Goal: Task Accomplishment & Management: Complete application form

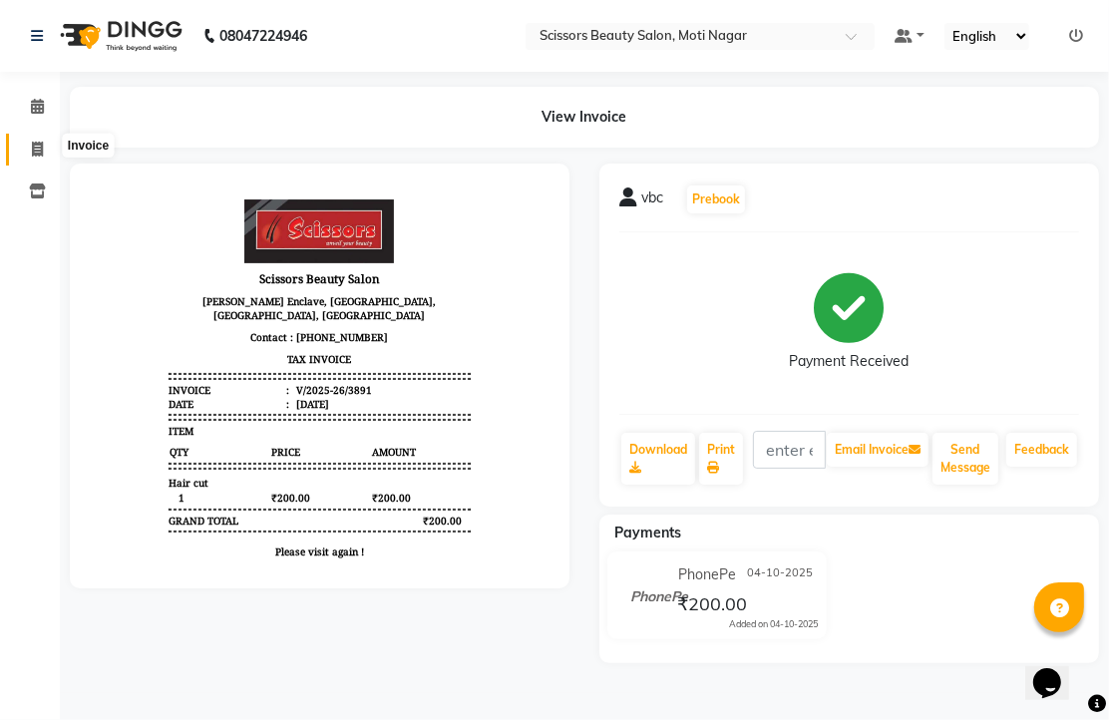
click at [38, 144] on icon at bounding box center [37, 149] width 11 height 15
select select "service"
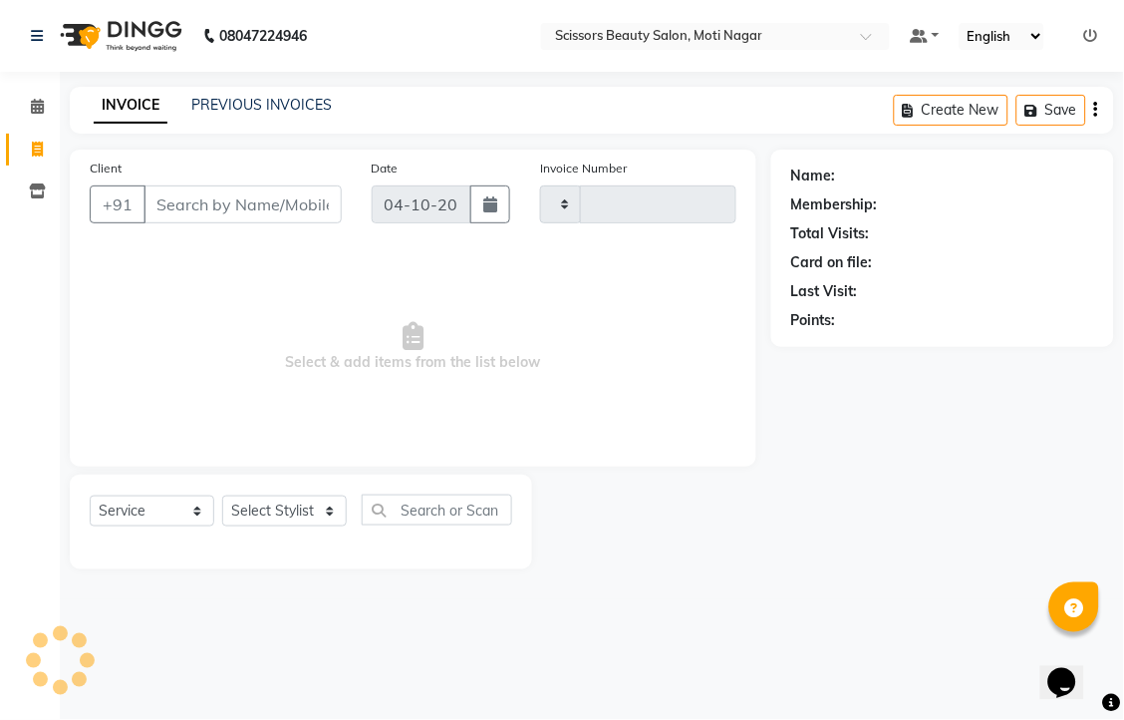
type input "3892"
select select "7057"
click at [172, 223] on input "Client" at bounding box center [243, 204] width 198 height 38
type input "8977532412"
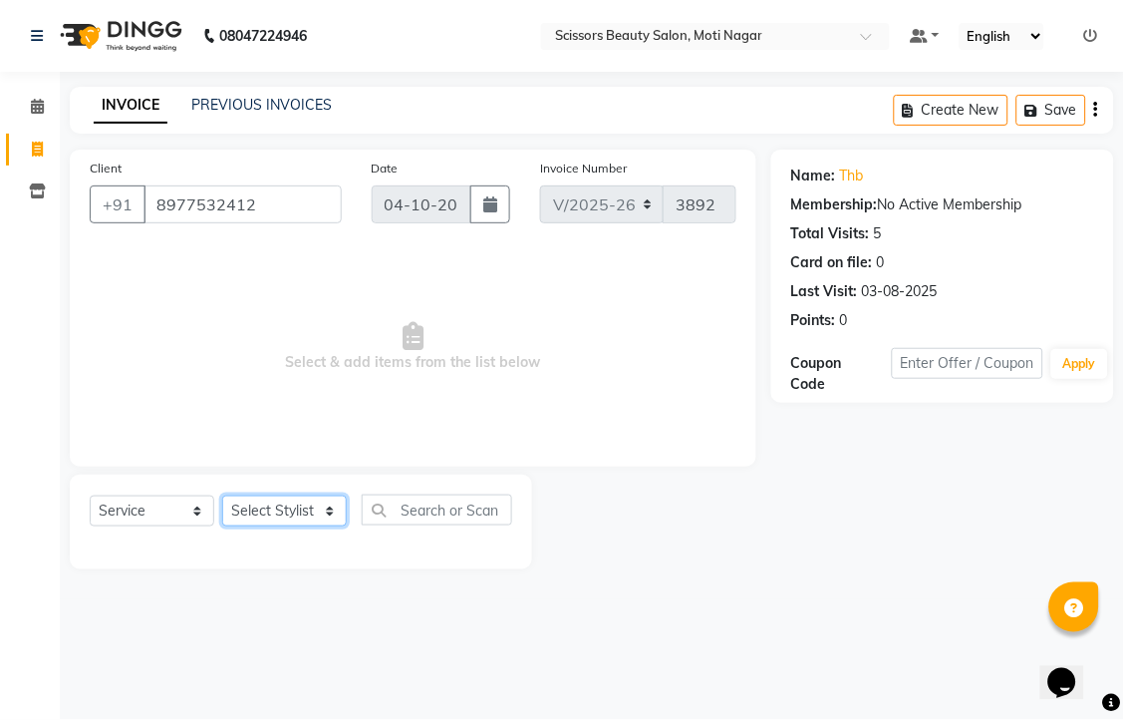
drag, startPoint x: 314, startPoint y: 566, endPoint x: 382, endPoint y: 439, distance: 144.5
click at [314, 526] on select "Select Stylist Arman [PERSON_NAME] [PERSON_NAME] [PERSON_NAME] Sir Staff" at bounding box center [284, 510] width 125 height 31
select select "81450"
click at [229, 526] on select "Select Stylist Arman [PERSON_NAME] [PERSON_NAME] [PERSON_NAME] Sir Staff" at bounding box center [284, 510] width 125 height 31
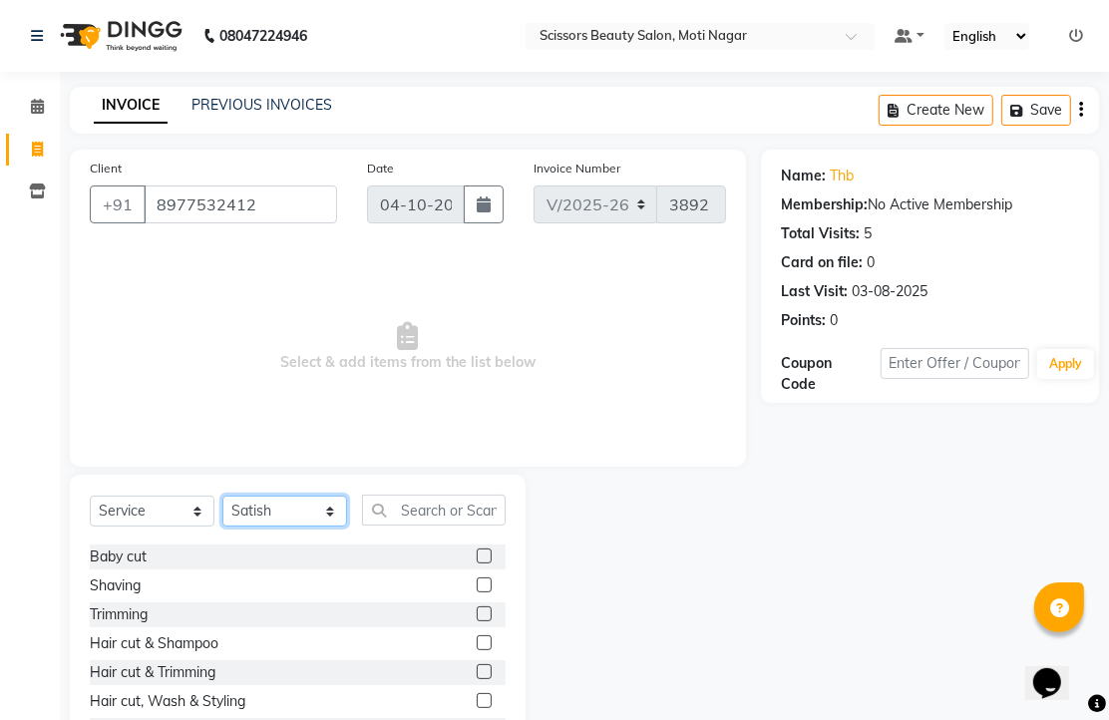
scroll to position [111, 0]
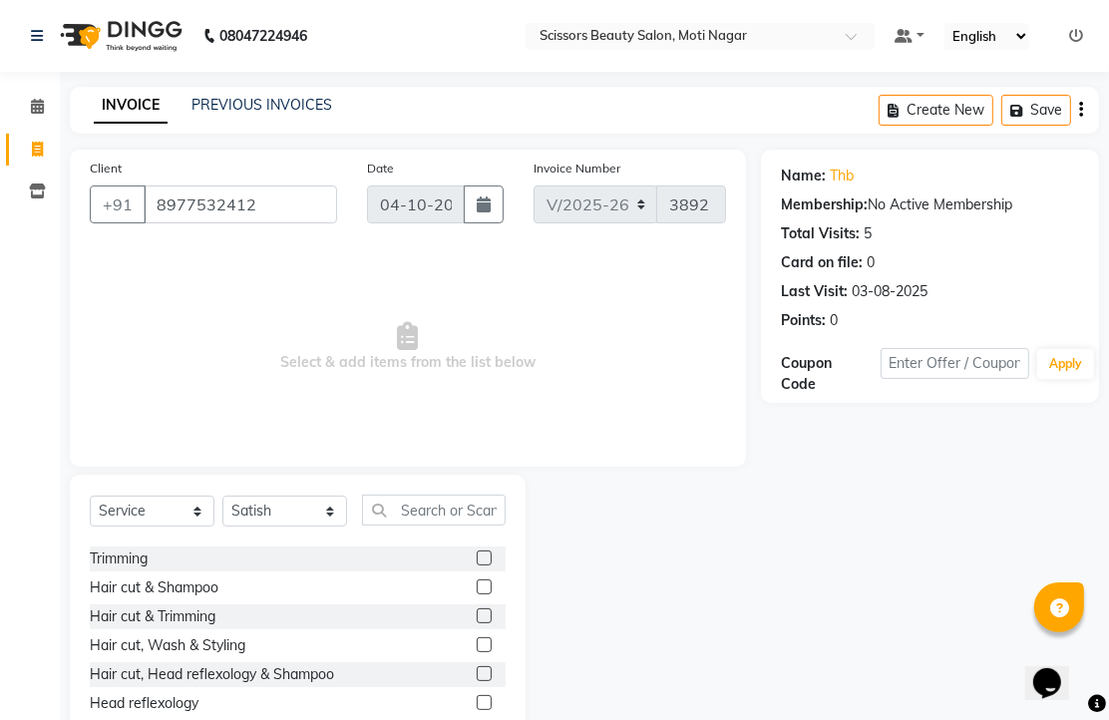
click at [476, 623] on label at bounding box center [483, 615] width 15 height 15
click at [476, 623] on input "checkbox" at bounding box center [482, 616] width 13 height 13
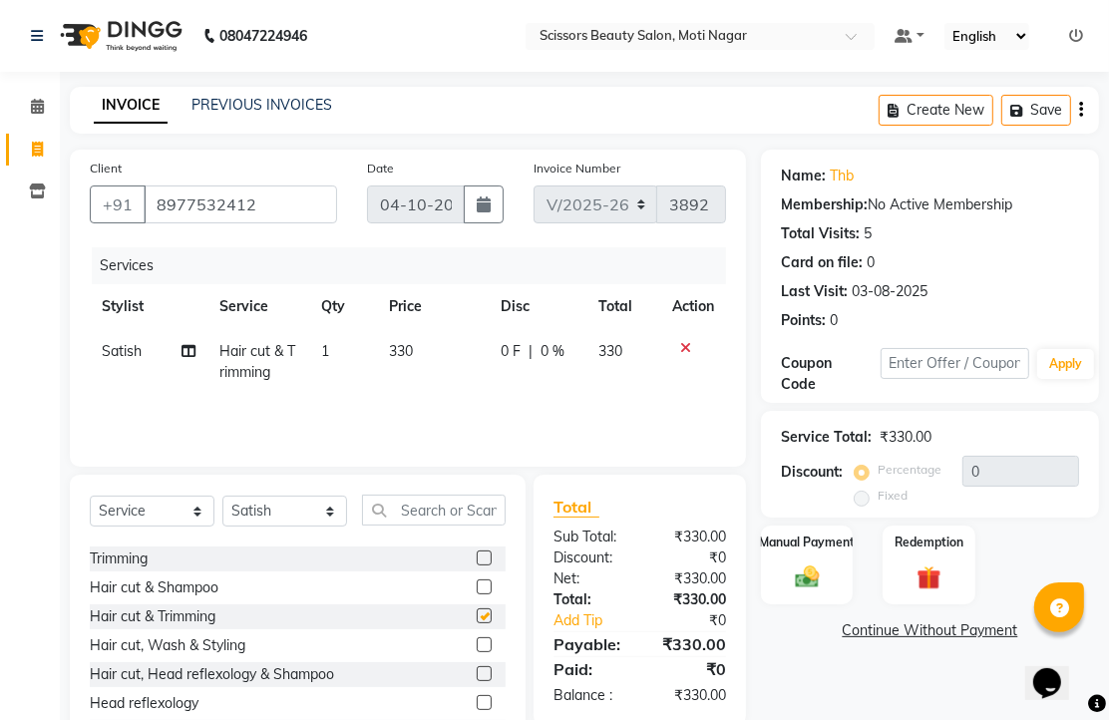
checkbox input "false"
click at [794, 606] on div "Manual Payment" at bounding box center [807, 564] width 96 height 83
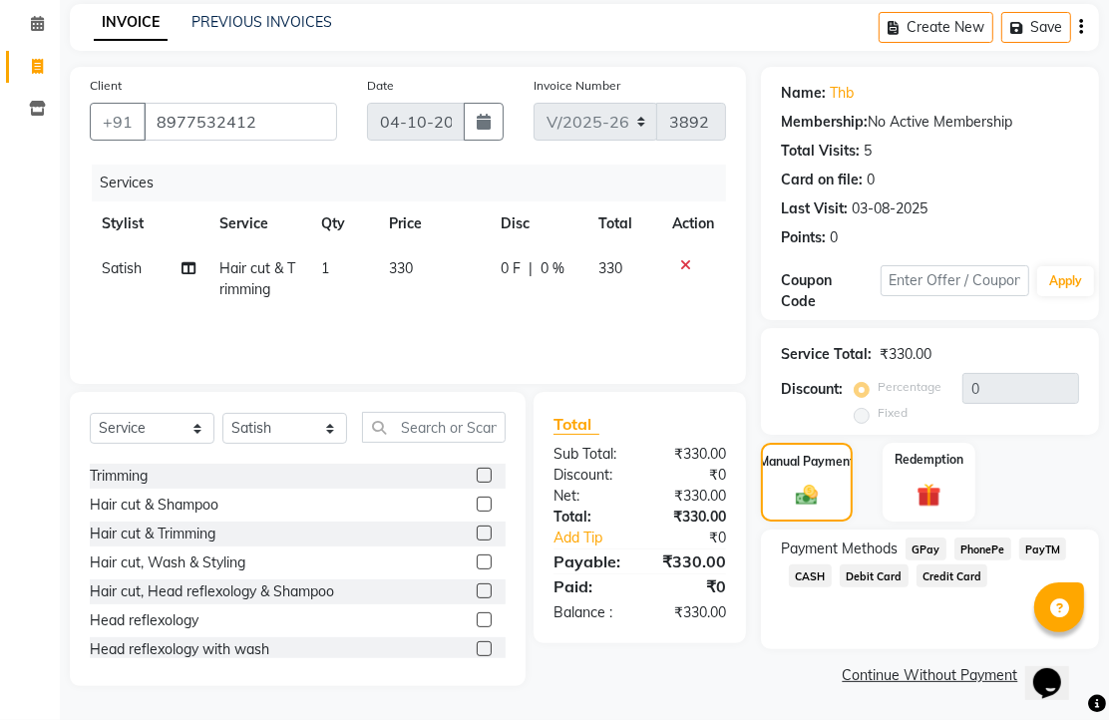
scroll to position [162, 0]
click at [831, 574] on span "CASH" at bounding box center [810, 575] width 43 height 23
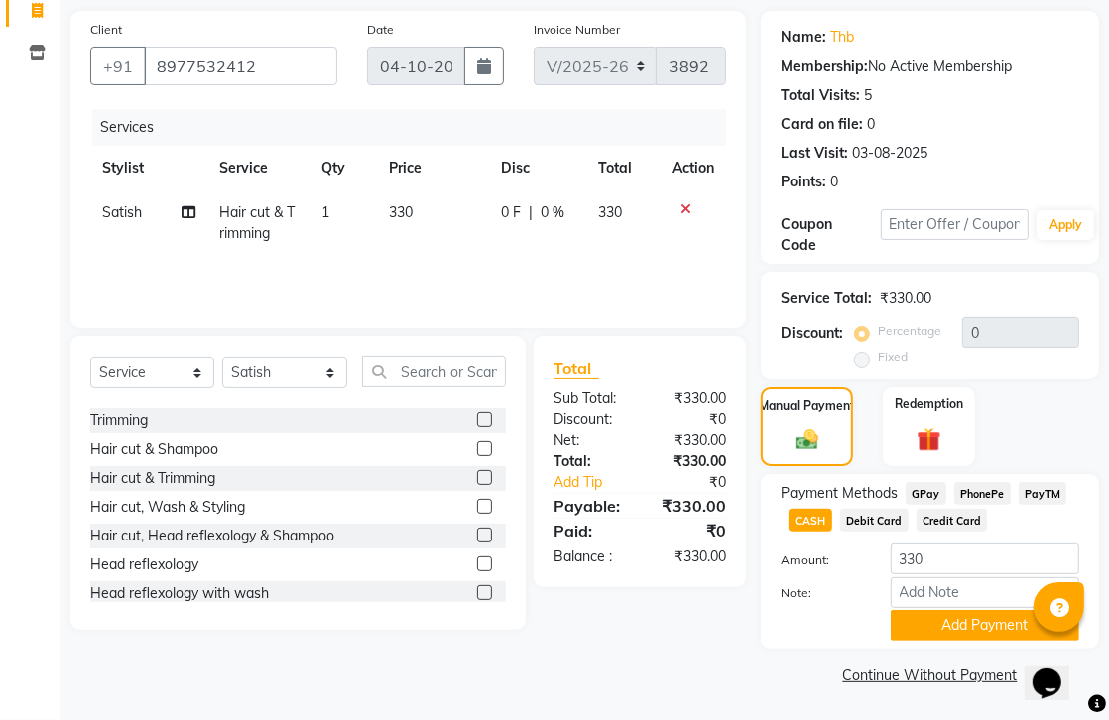
scroll to position [247, 0]
click at [941, 620] on button "Add Payment" at bounding box center [984, 625] width 188 height 31
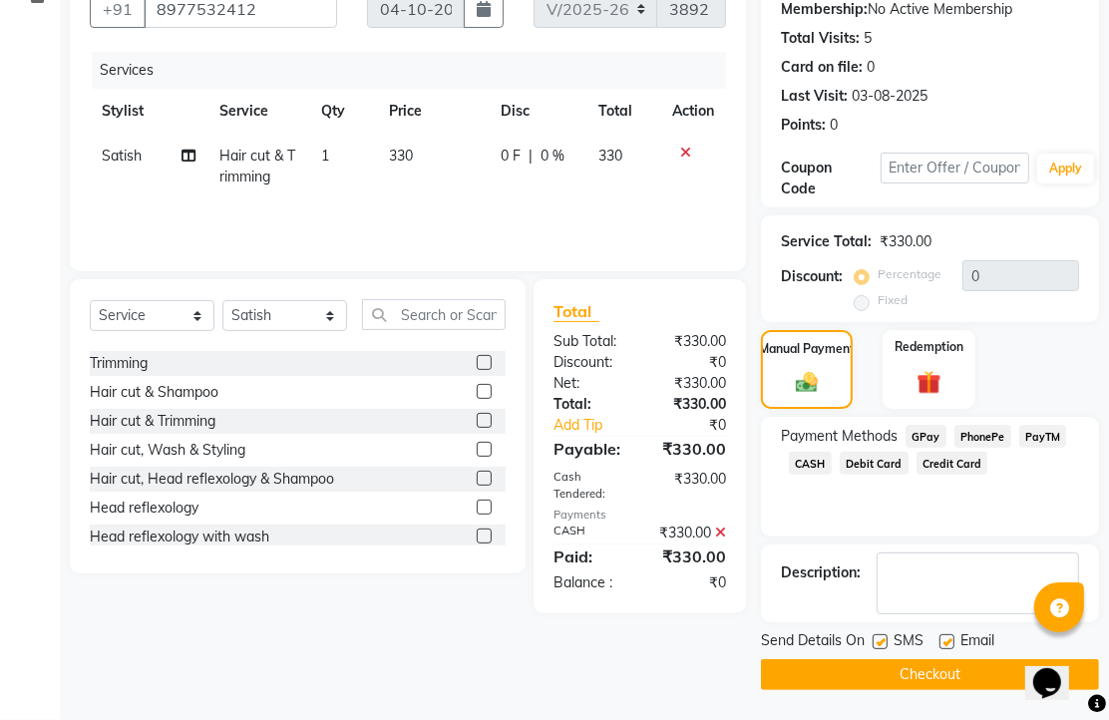
scroll to position [303, 0]
click at [961, 630] on div "Email" at bounding box center [974, 642] width 71 height 25
click at [831, 452] on span "CASH" at bounding box center [810, 463] width 43 height 23
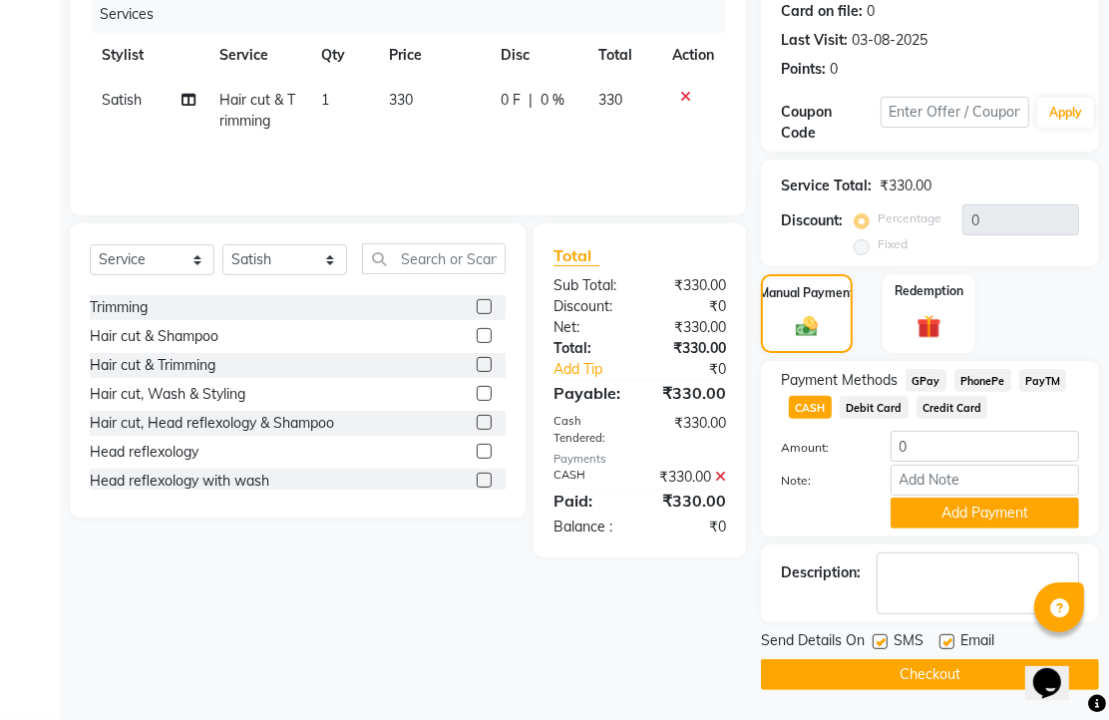
scroll to position [387, 0]
click at [952, 634] on label at bounding box center [946, 641] width 15 height 15
click at [952, 636] on input "checkbox" at bounding box center [945, 642] width 13 height 13
checkbox input "false"
click at [935, 668] on button "Checkout" at bounding box center [930, 674] width 338 height 31
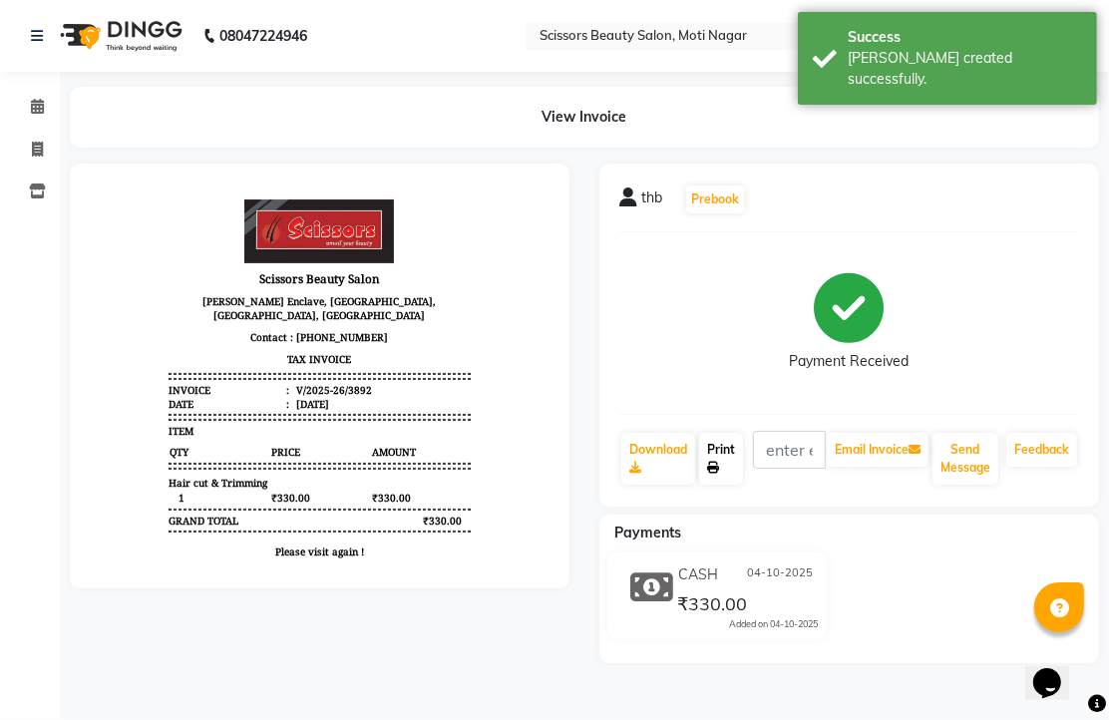
click at [731, 484] on link "Print" at bounding box center [721, 459] width 44 height 52
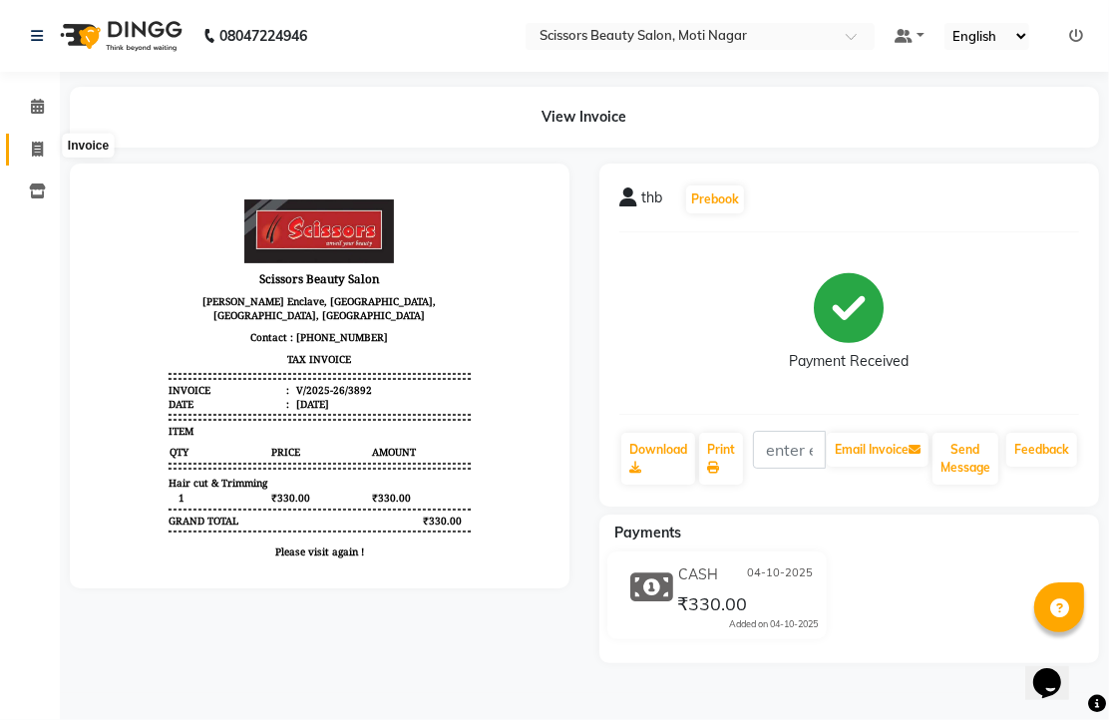
click at [40, 142] on icon at bounding box center [37, 149] width 11 height 15
select select "service"
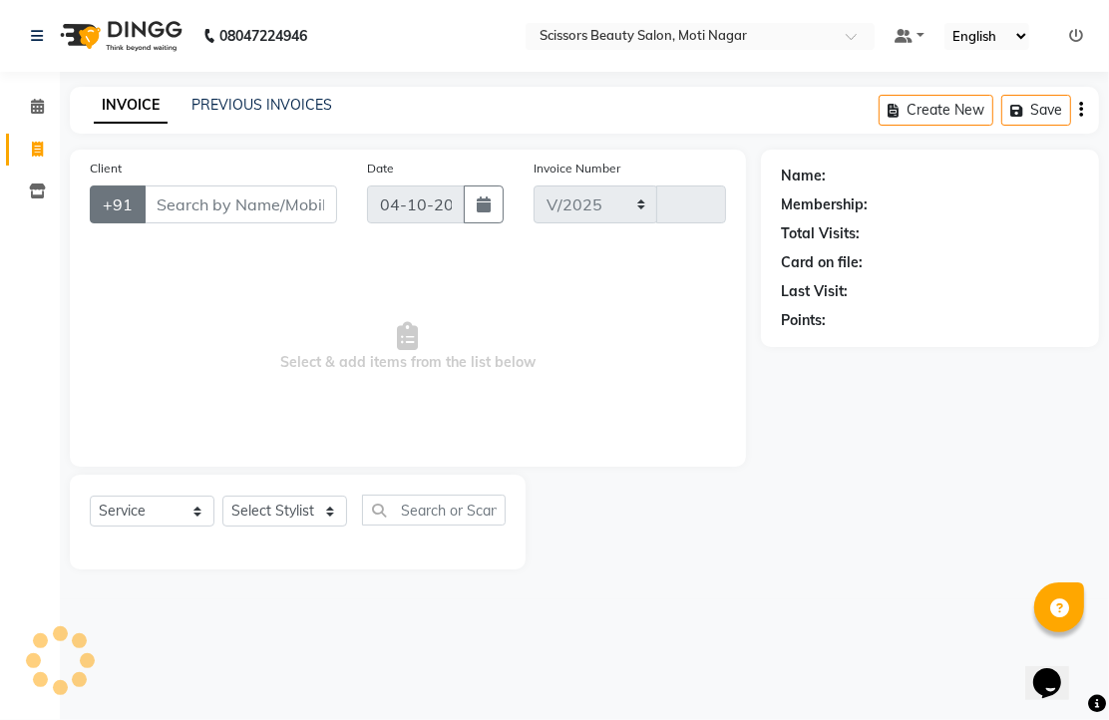
select select "7057"
type input "3893"
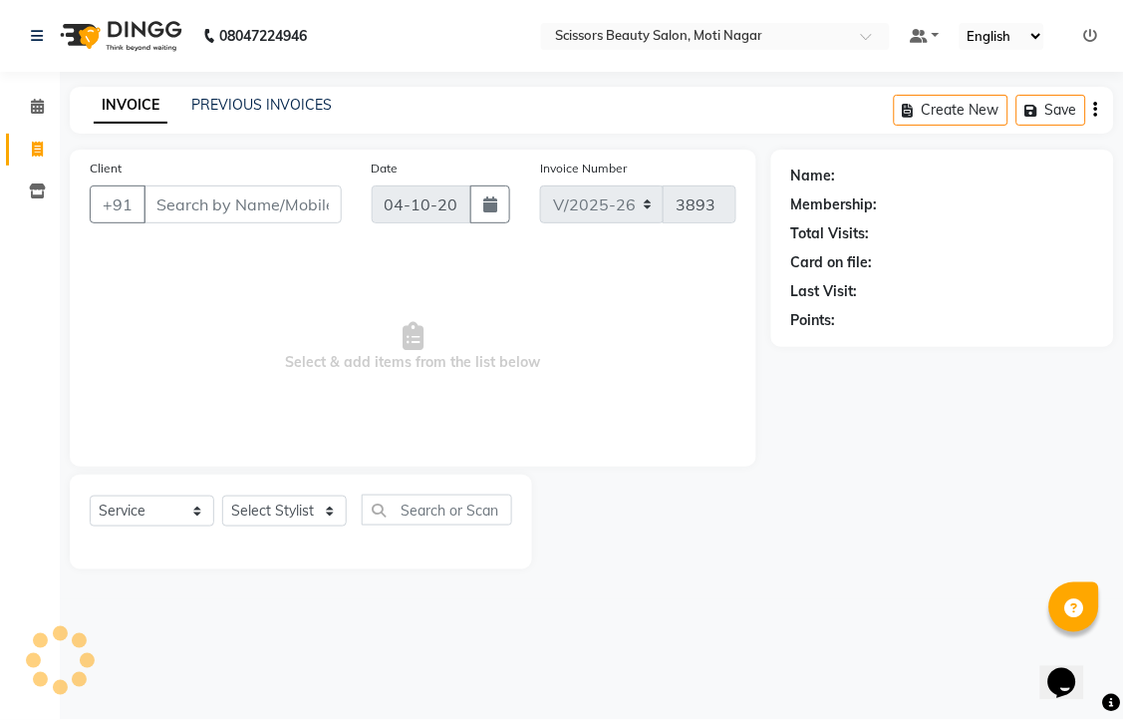
click at [192, 223] on input "Client" at bounding box center [243, 204] width 198 height 38
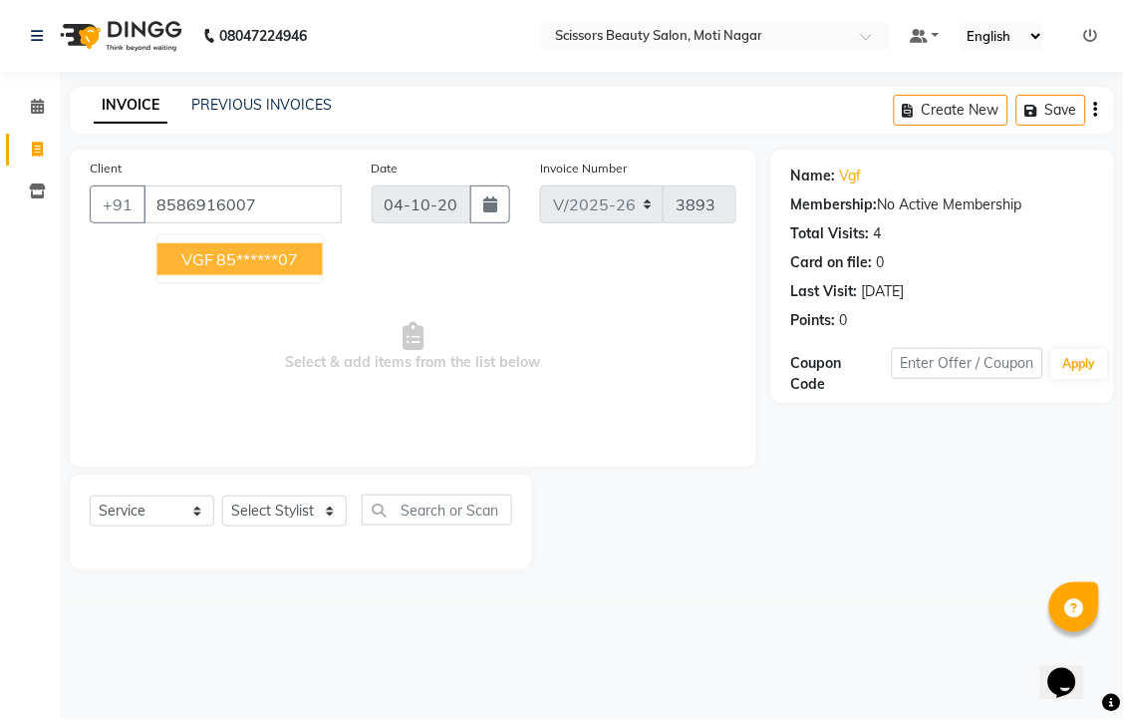
drag, startPoint x: 327, startPoint y: 291, endPoint x: 304, endPoint y: 291, distance: 22.9
click at [299, 269] on ngb-highlight "85******07" at bounding box center [258, 259] width 82 height 20
type input "85******07"
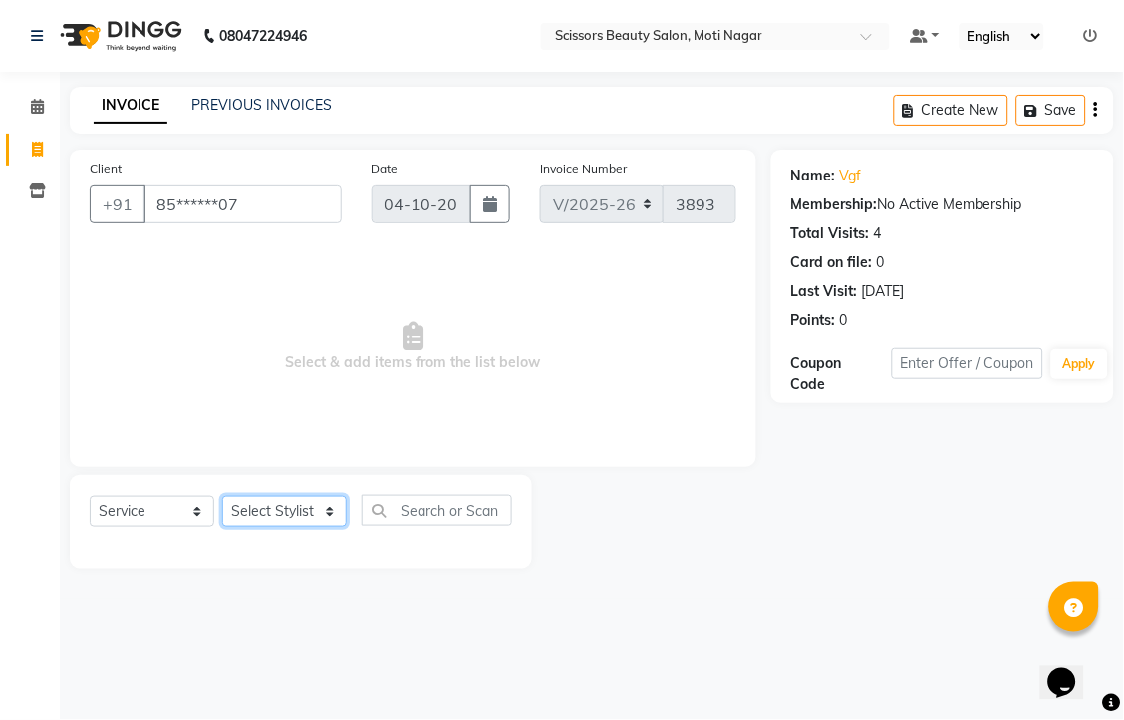
click at [290, 526] on select "Select Stylist Arman [PERSON_NAME] [PERSON_NAME] [PERSON_NAME] Sir Staff" at bounding box center [284, 510] width 125 height 31
select select "81450"
click at [229, 526] on select "Select Stylist Arman [PERSON_NAME] [PERSON_NAME] [PERSON_NAME] Sir Staff" at bounding box center [284, 510] width 125 height 31
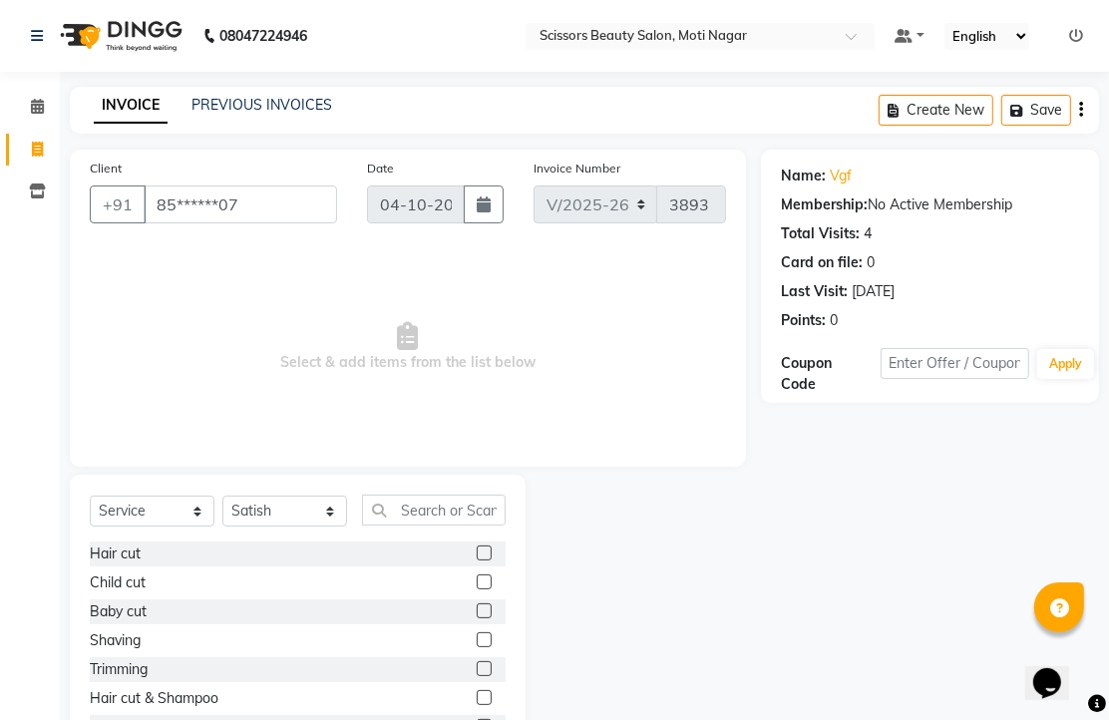
click at [476, 560] on label at bounding box center [483, 552] width 15 height 15
click at [476, 560] on input "checkbox" at bounding box center [482, 553] width 13 height 13
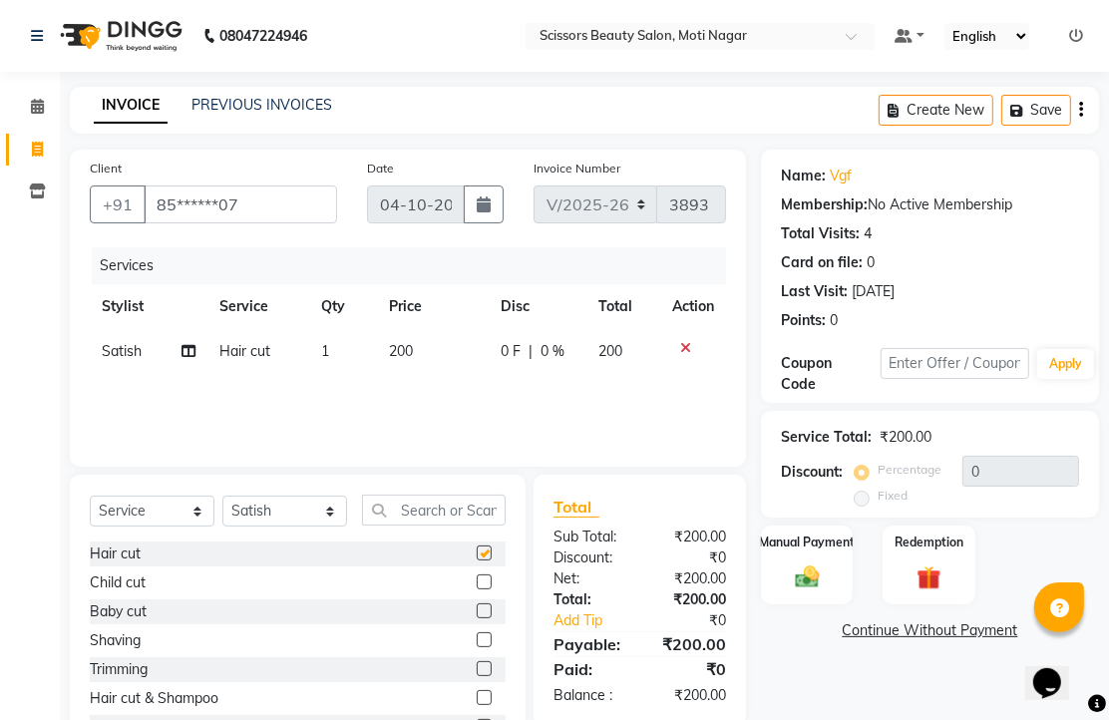
checkbox input "false"
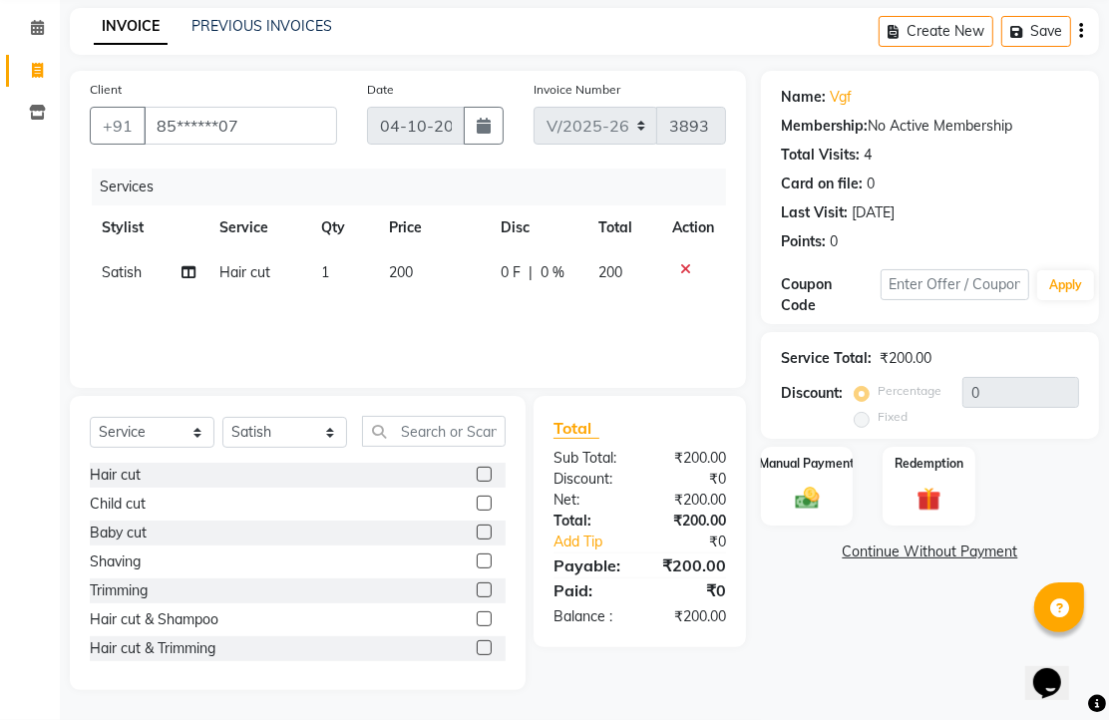
scroll to position [157, 0]
click at [808, 495] on img at bounding box center [807, 497] width 41 height 29
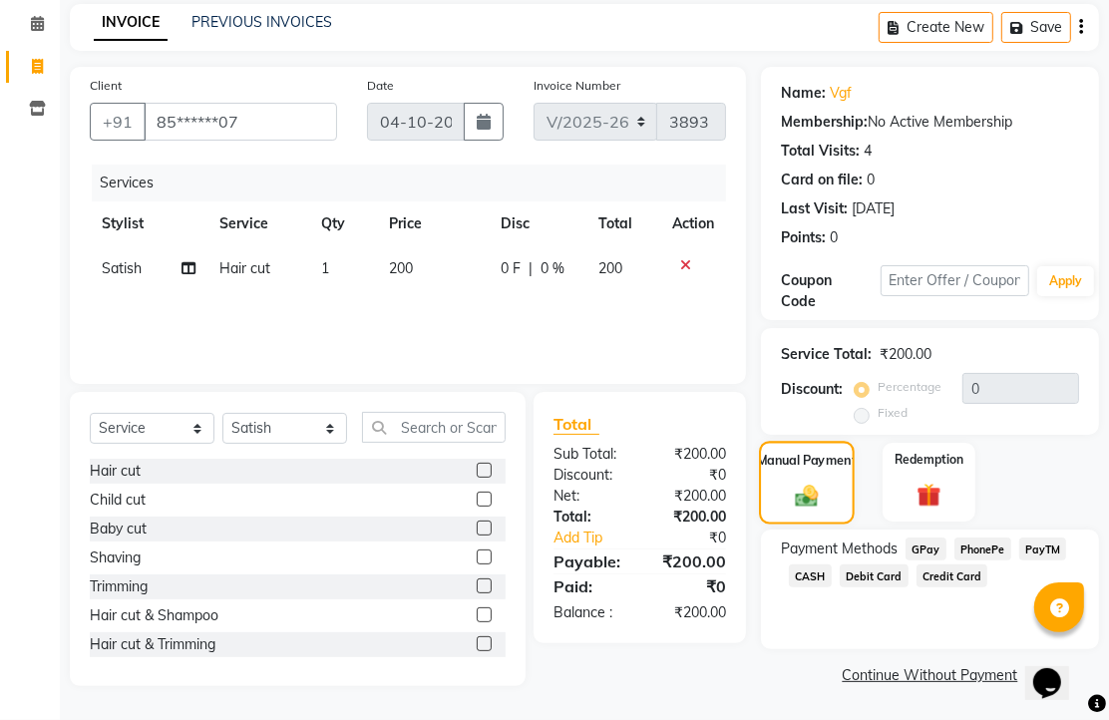
scroll to position [162, 0]
click at [1007, 551] on span "PhonePe" at bounding box center [982, 548] width 57 height 23
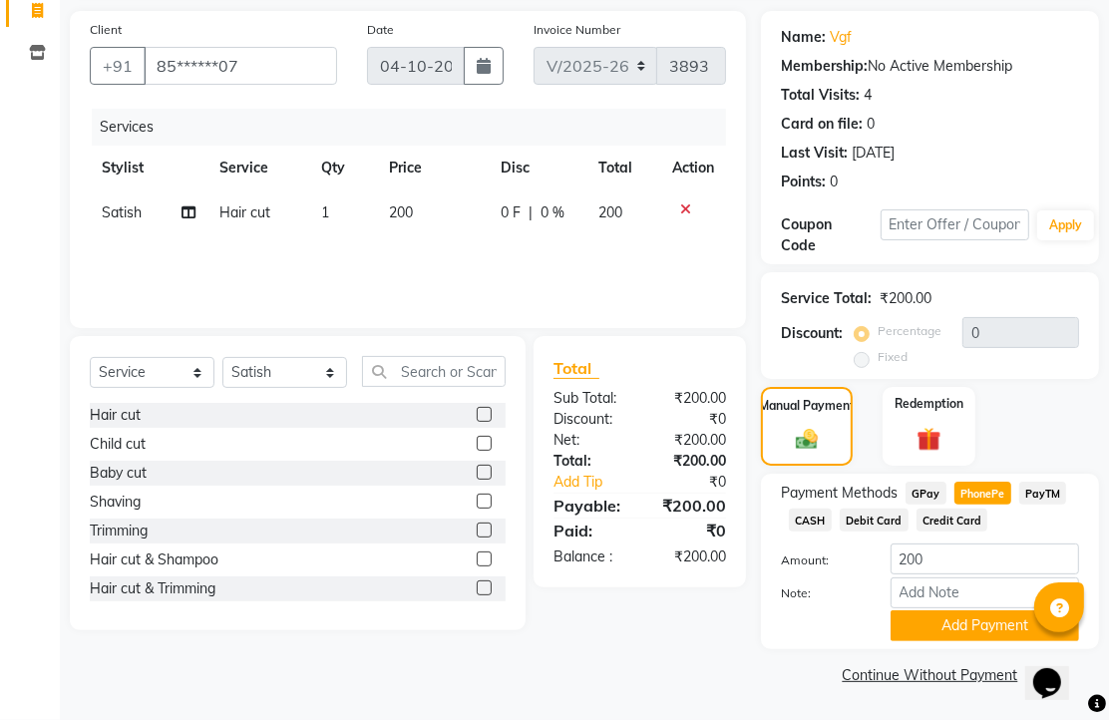
scroll to position [247, 0]
click at [971, 614] on button "Add Payment" at bounding box center [984, 625] width 188 height 31
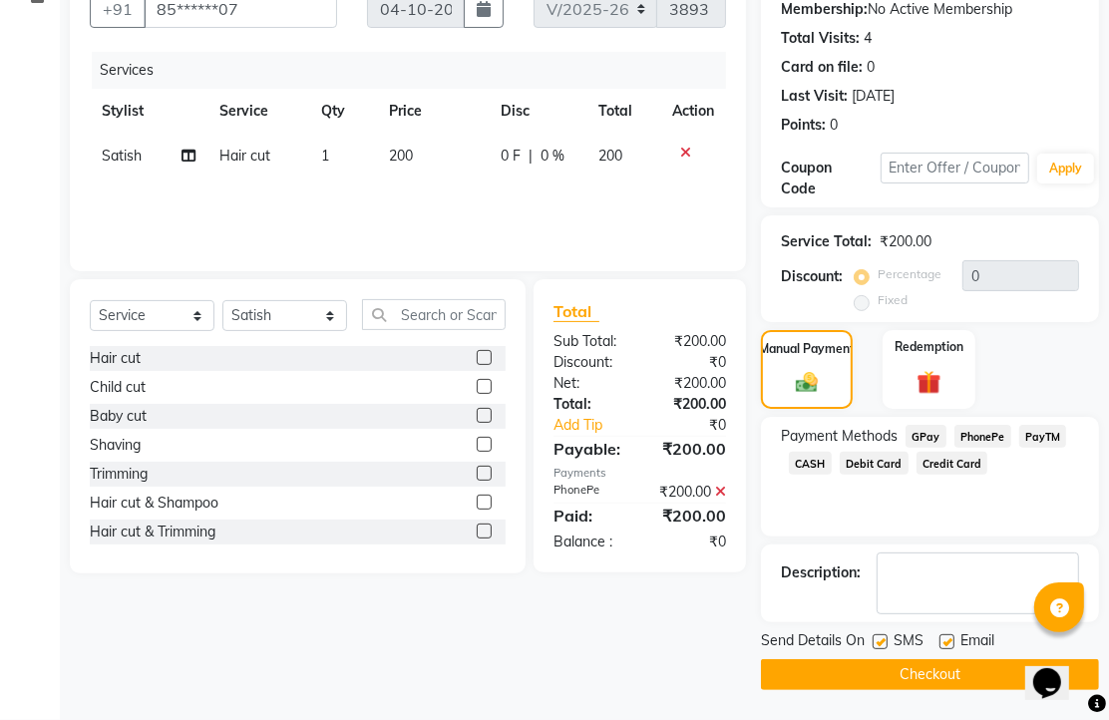
scroll to position [303, 0]
click at [952, 634] on label at bounding box center [946, 641] width 15 height 15
click at [952, 636] on input "checkbox" at bounding box center [945, 642] width 13 height 13
checkbox input "false"
click at [932, 672] on button "Checkout" at bounding box center [930, 674] width 338 height 31
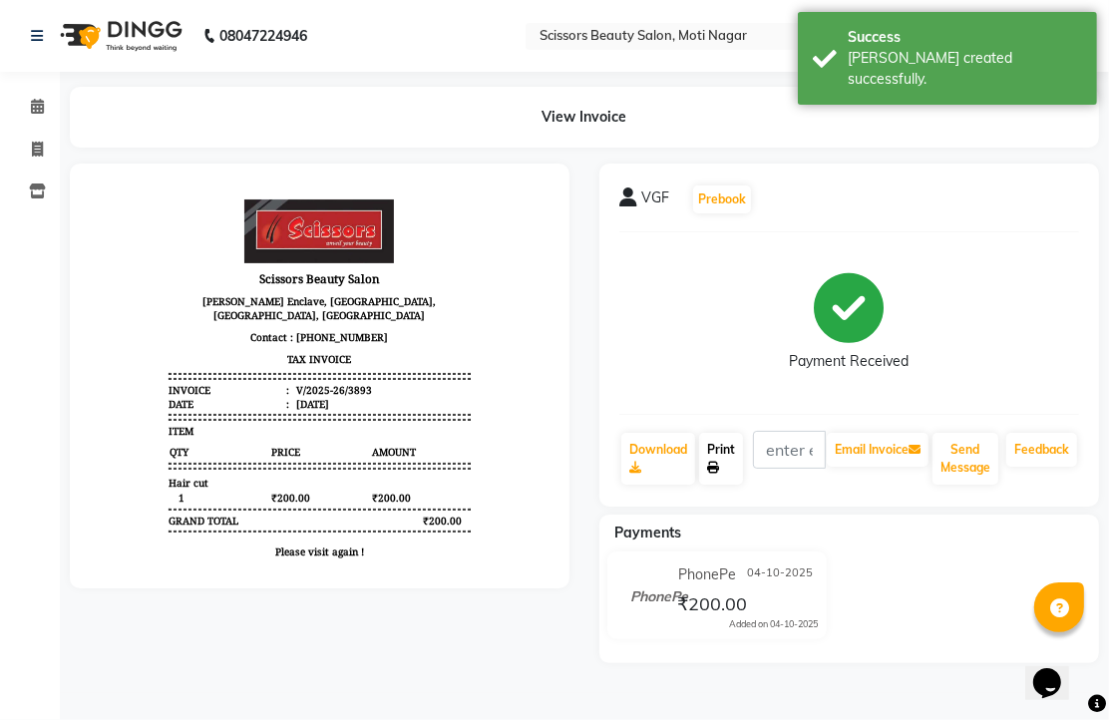
click at [731, 484] on link "Print" at bounding box center [721, 459] width 44 height 52
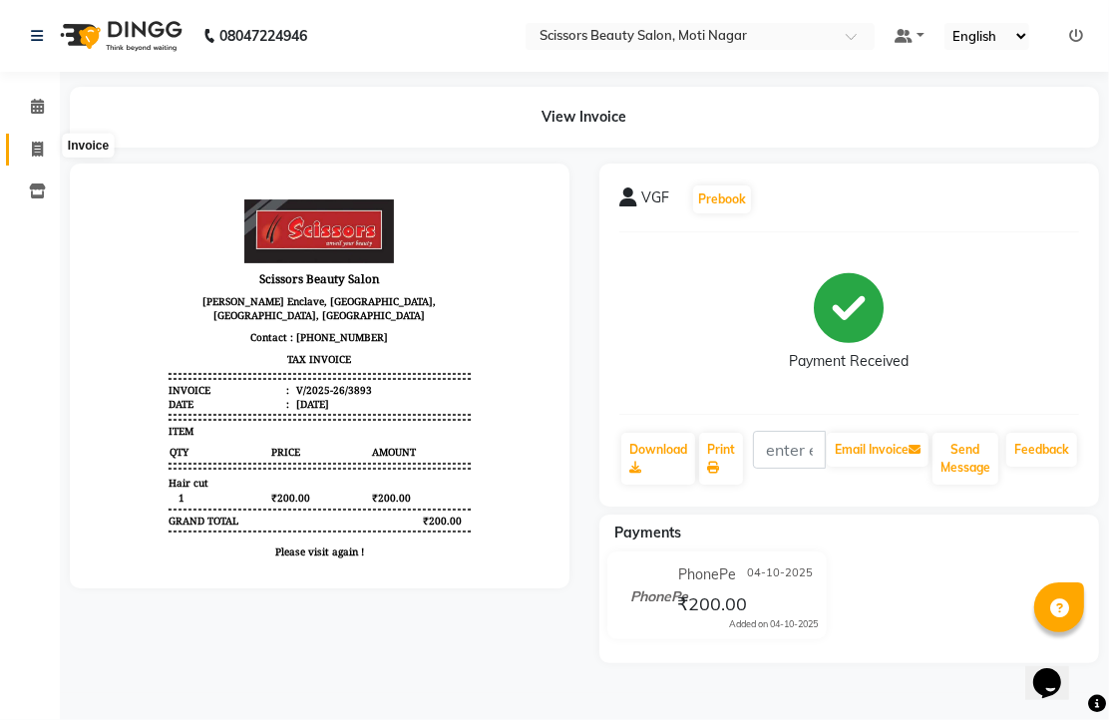
click at [38, 144] on icon at bounding box center [37, 149] width 11 height 15
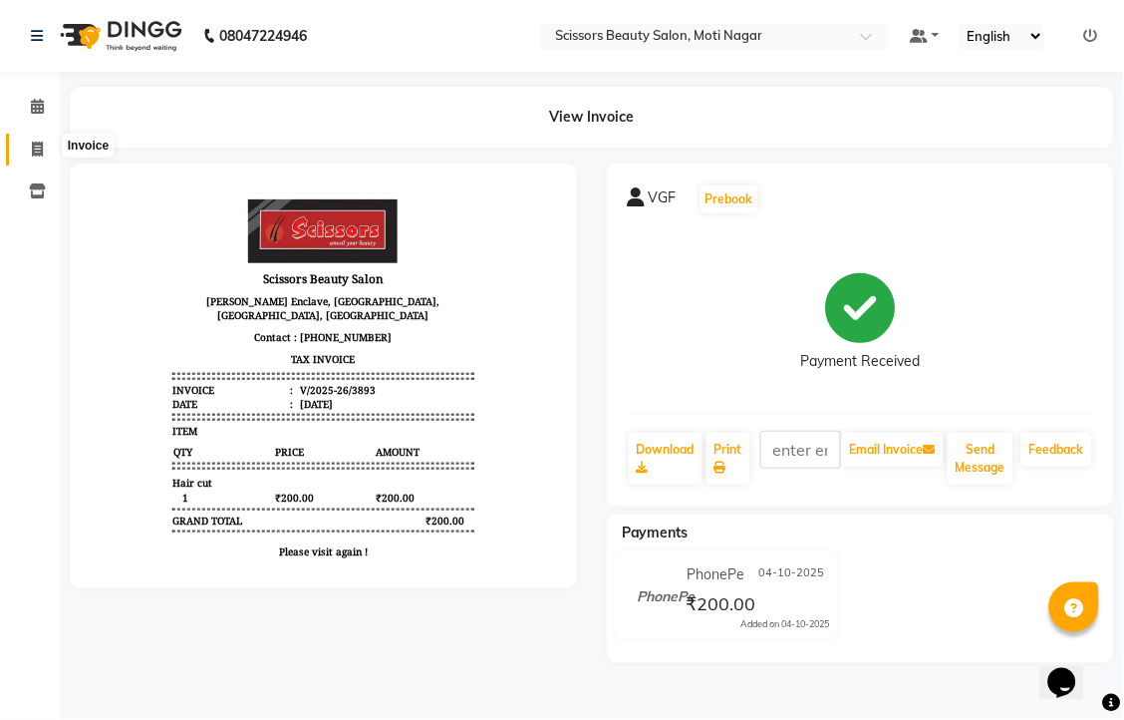
select select "service"
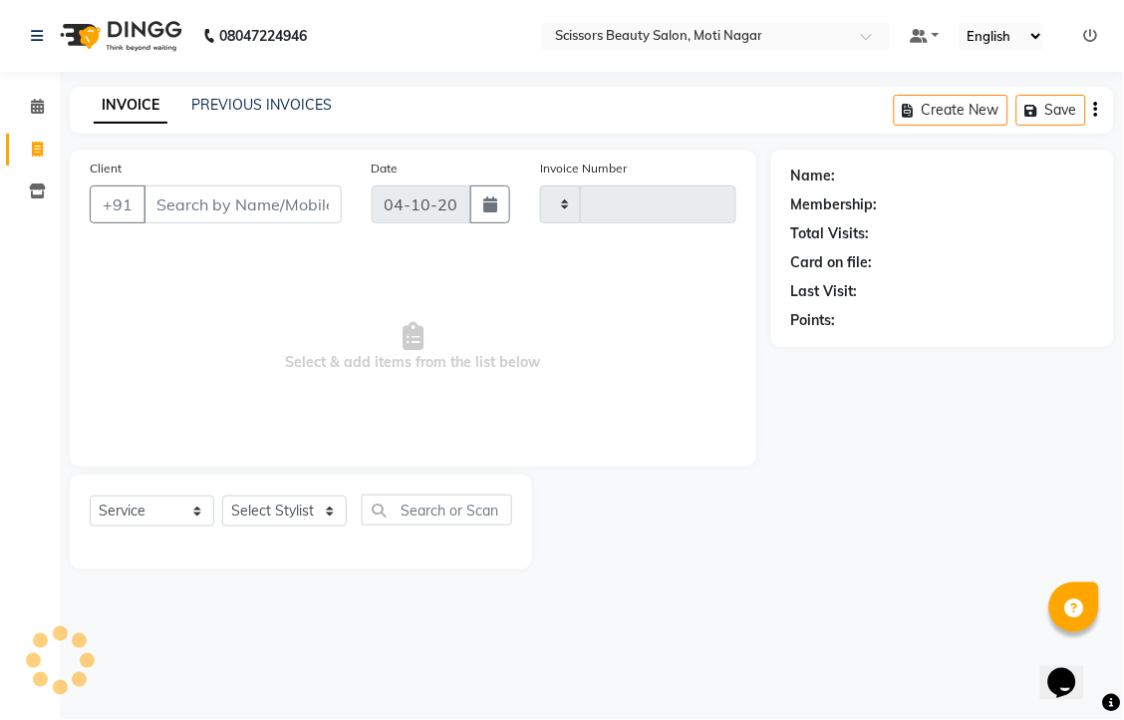
type input "3894"
select select "7057"
click at [184, 223] on input "Client" at bounding box center [243, 204] width 198 height 38
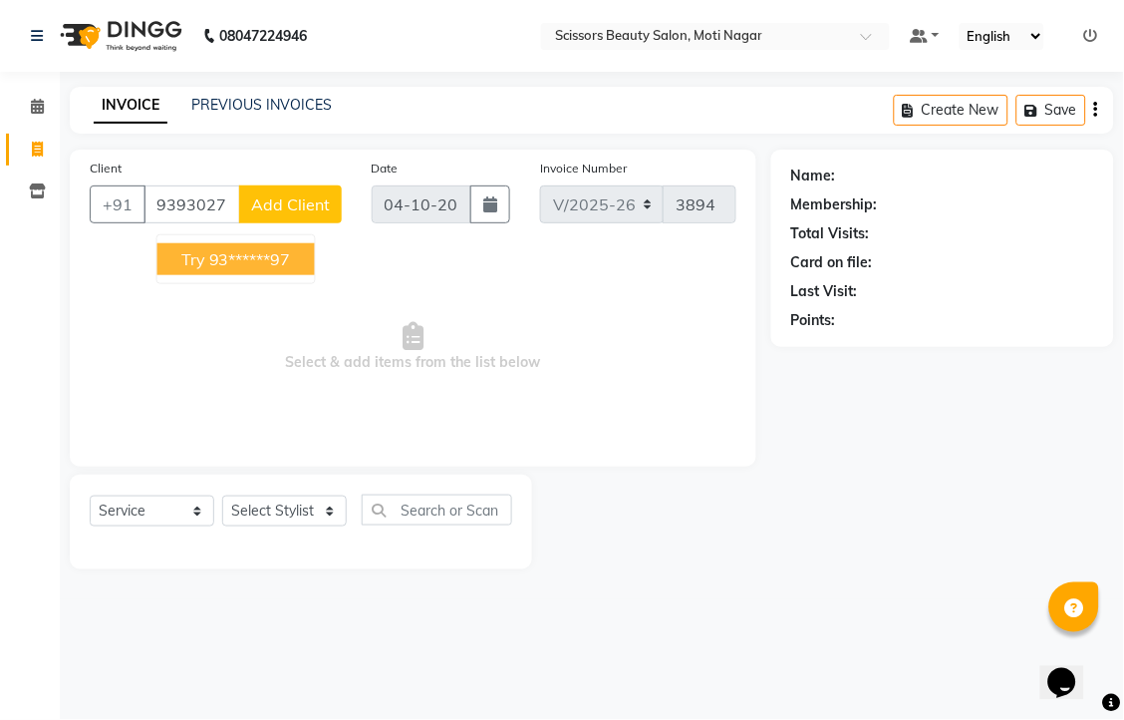
click at [263, 269] on ngb-highlight "93******97" at bounding box center [250, 259] width 82 height 20
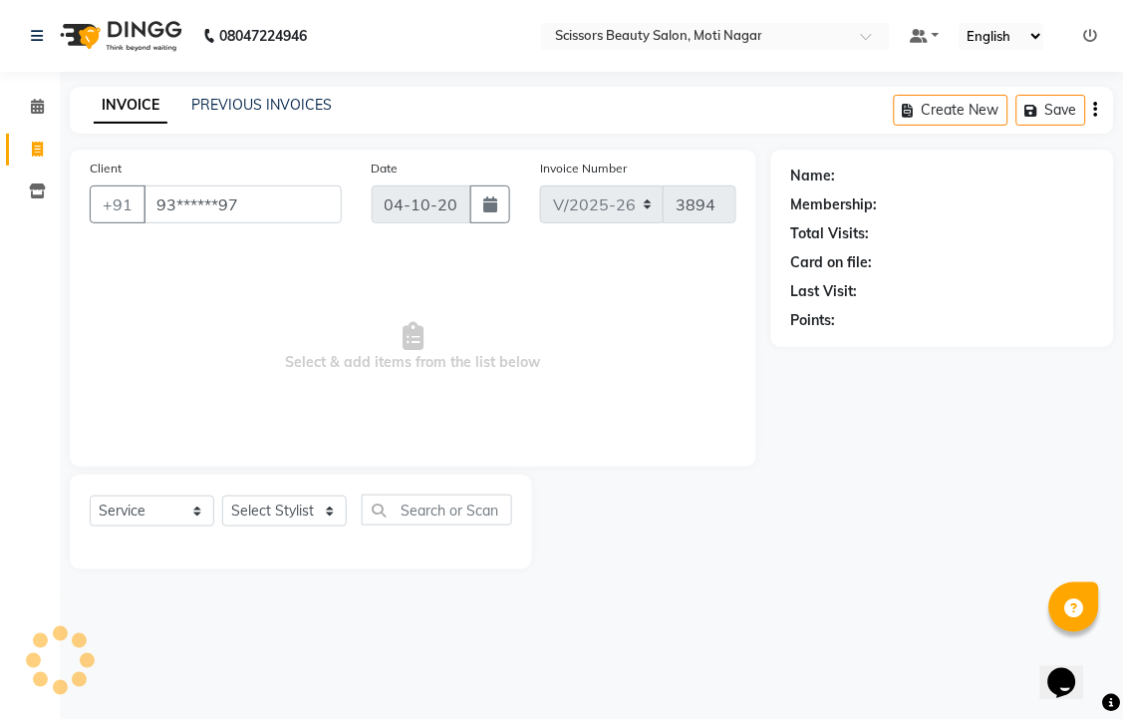
type input "93******97"
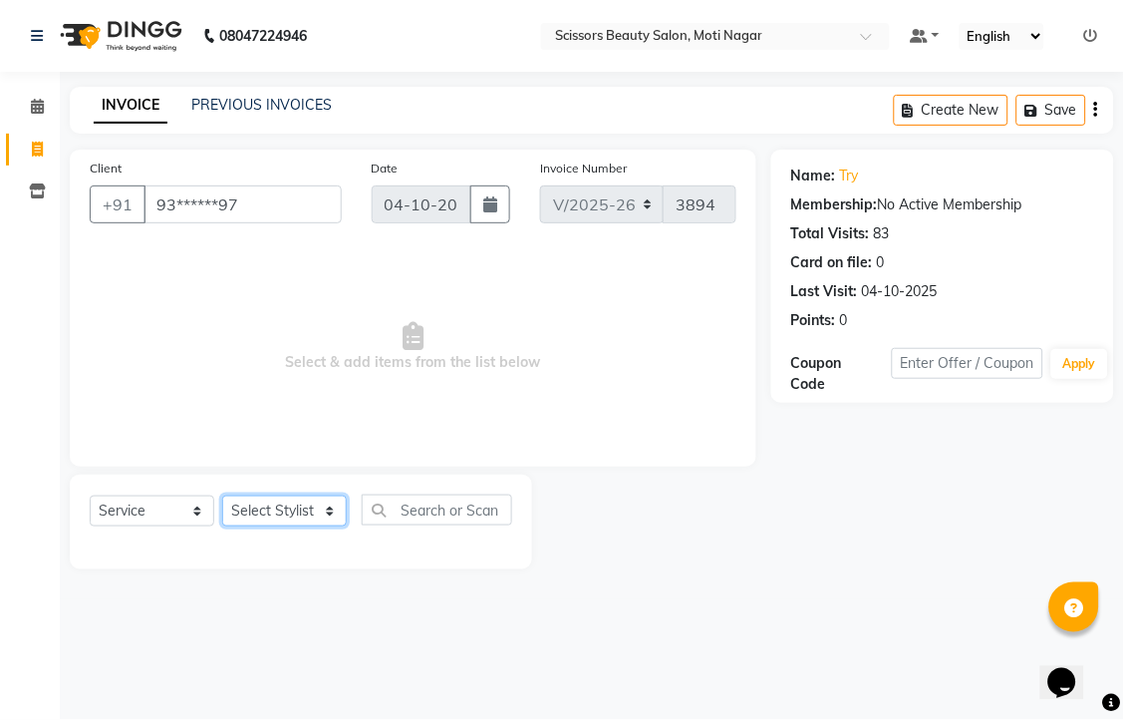
click at [317, 526] on select "Select Stylist Arman [PERSON_NAME] [PERSON_NAME] [PERSON_NAME] Sir Staff" at bounding box center [284, 510] width 125 height 31
select select "81450"
click at [229, 526] on select "Select Stylist Arman [PERSON_NAME] [PERSON_NAME] [PERSON_NAME] Sir Staff" at bounding box center [284, 510] width 125 height 31
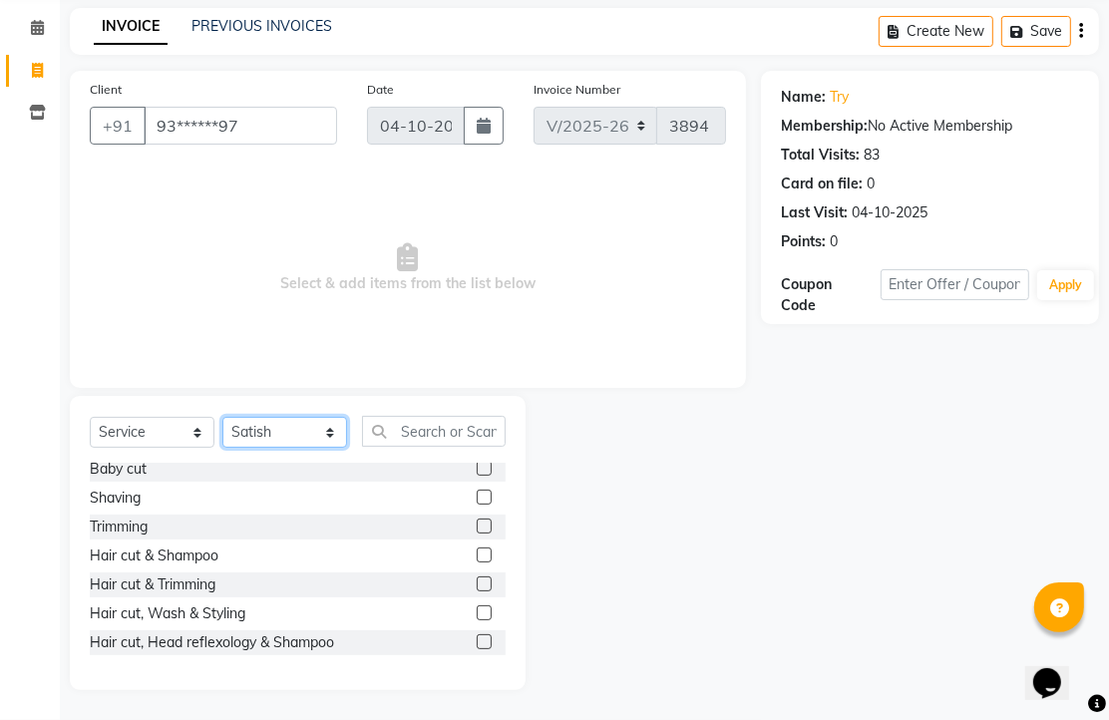
scroll to position [111, 0]
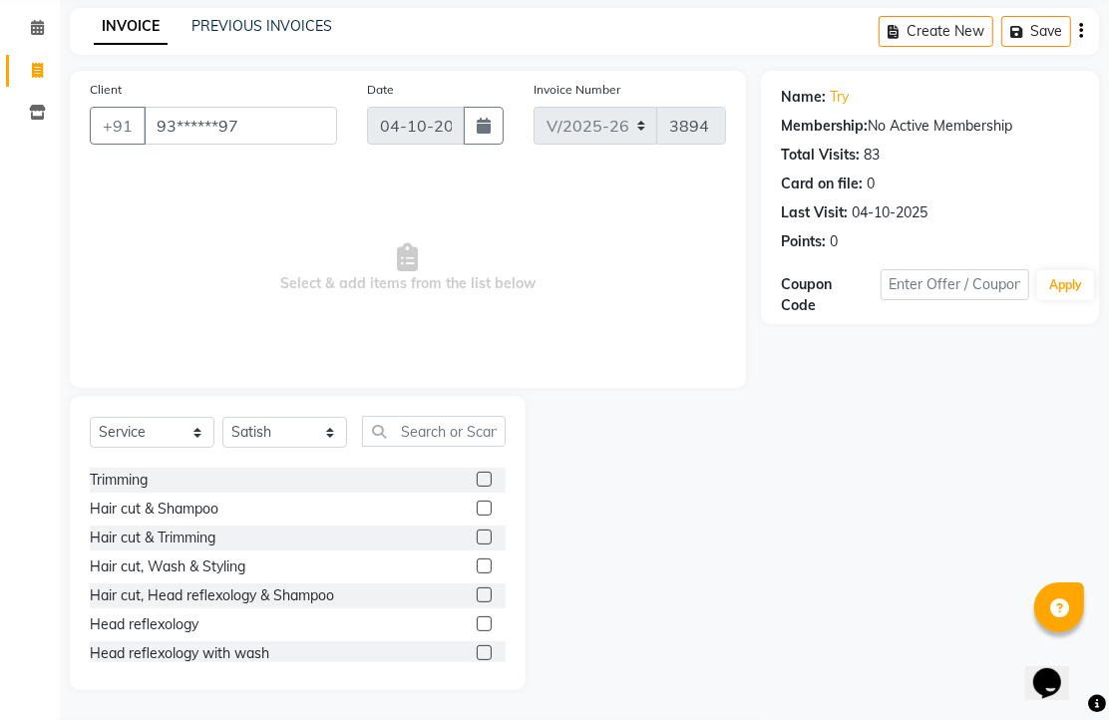
click at [476, 515] on label at bounding box center [483, 507] width 15 height 15
click at [476, 515] on input "checkbox" at bounding box center [482, 508] width 13 height 13
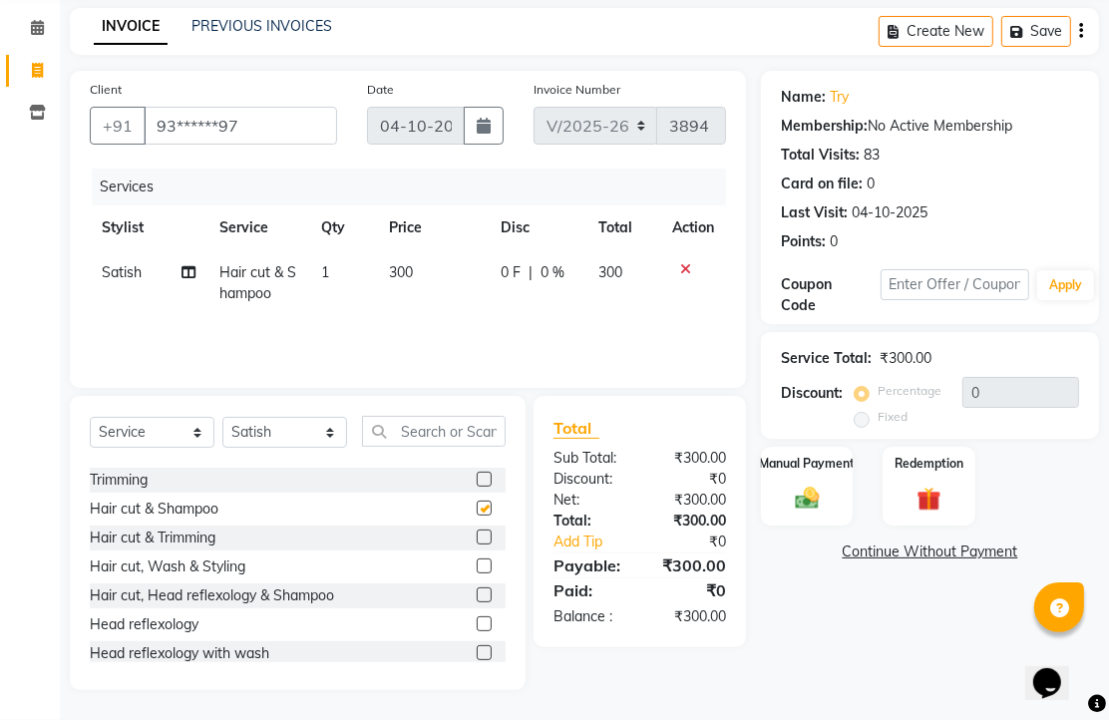
checkbox input "false"
click at [680, 262] on icon at bounding box center [685, 269] width 11 height 14
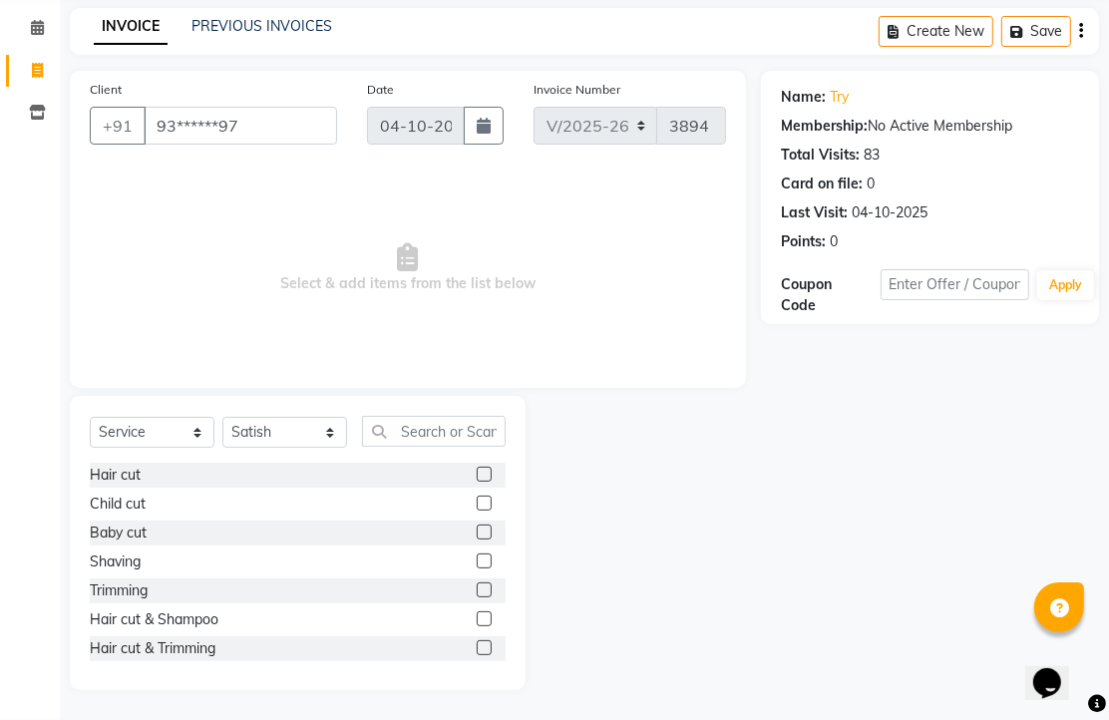
scroll to position [0, 0]
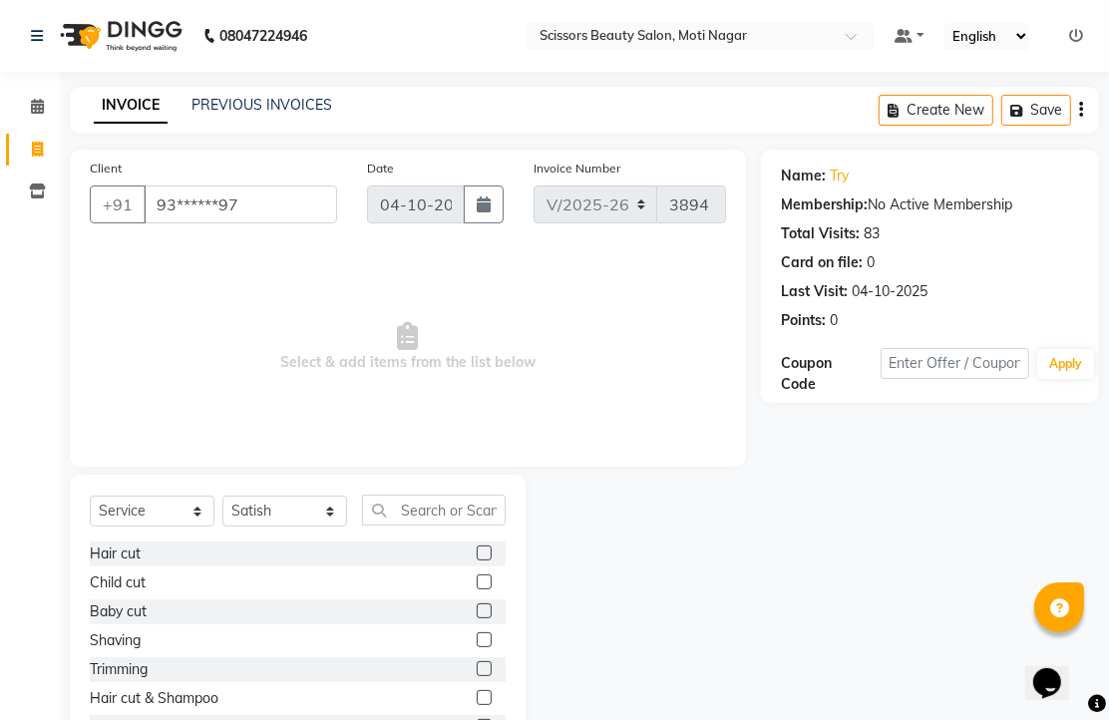
click at [476, 560] on label at bounding box center [483, 552] width 15 height 15
click at [476, 560] on input "checkbox" at bounding box center [482, 553] width 13 height 13
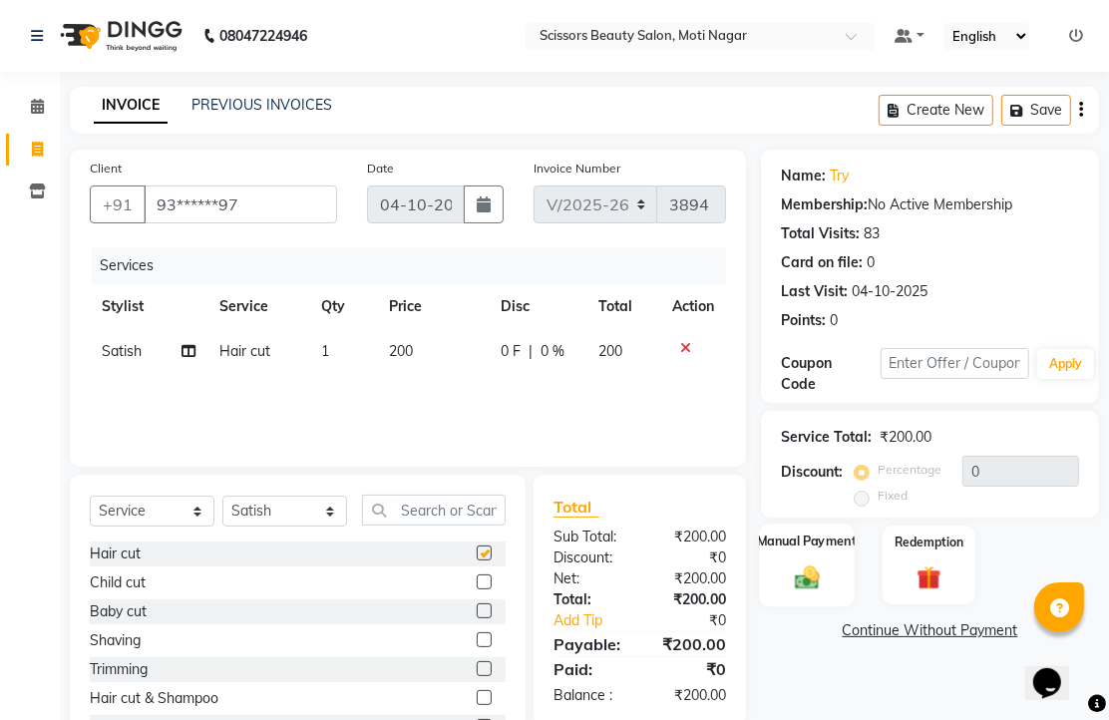
checkbox input "false"
click at [804, 591] on img at bounding box center [807, 576] width 41 height 29
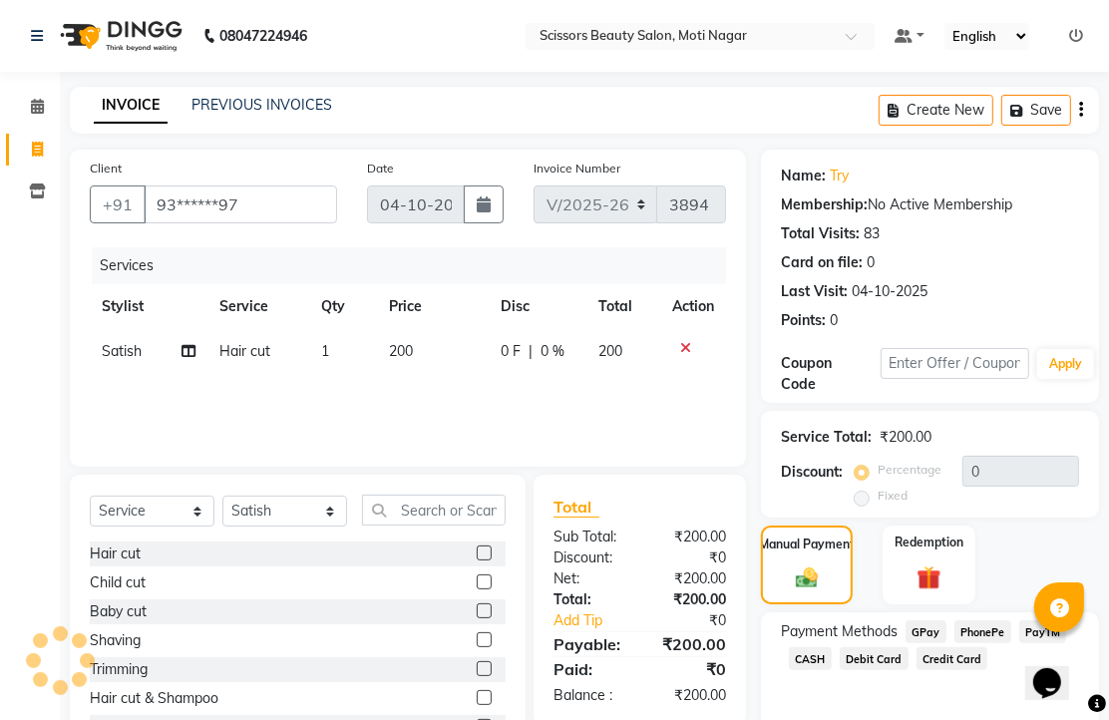
scroll to position [162, 0]
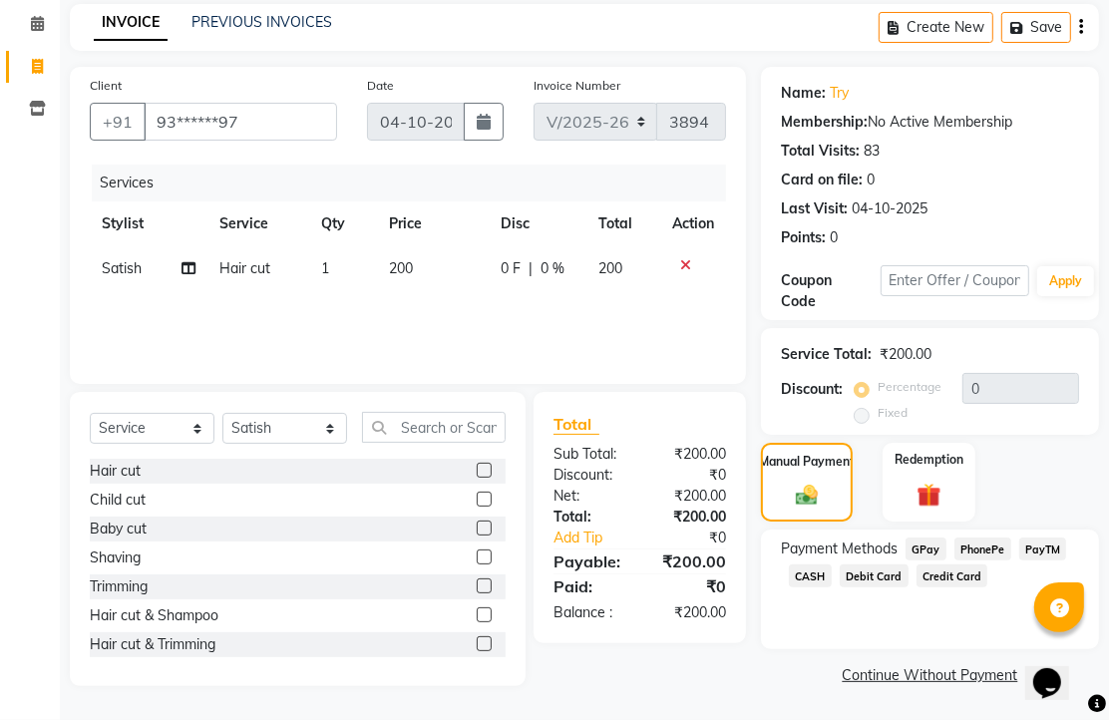
click at [993, 560] on div "PhonePe" at bounding box center [978, 550] width 65 height 27
click at [995, 549] on span "PhonePe" at bounding box center [982, 548] width 57 height 23
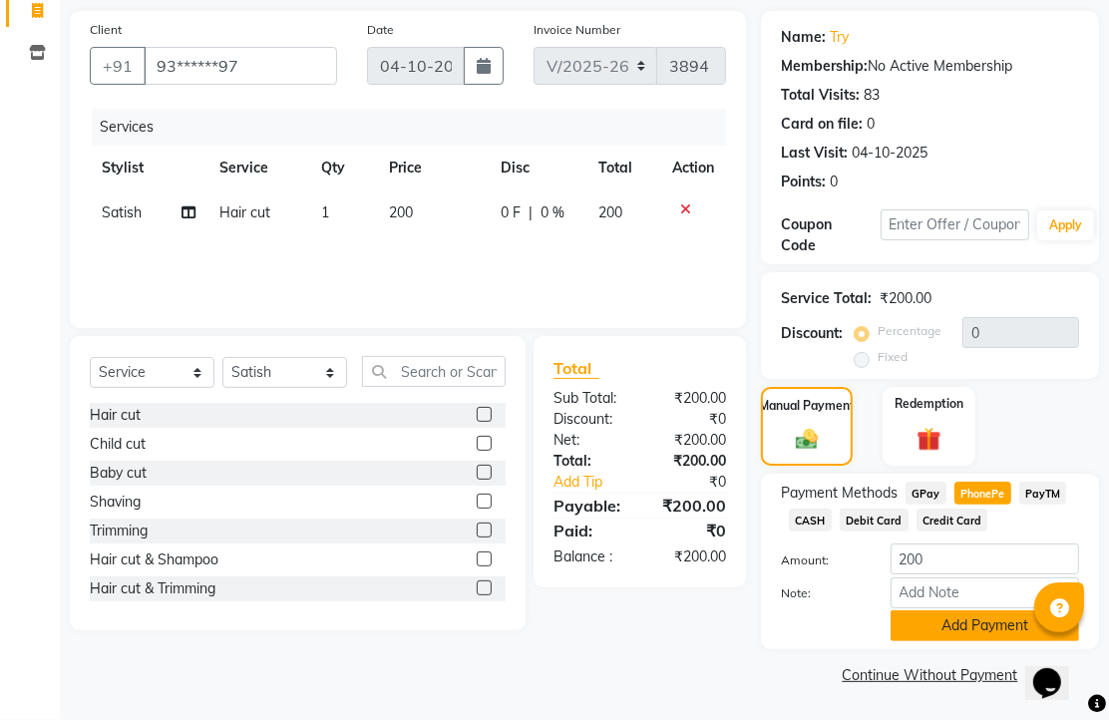
scroll to position [247, 0]
click at [990, 610] on button "Add Payment" at bounding box center [984, 625] width 188 height 31
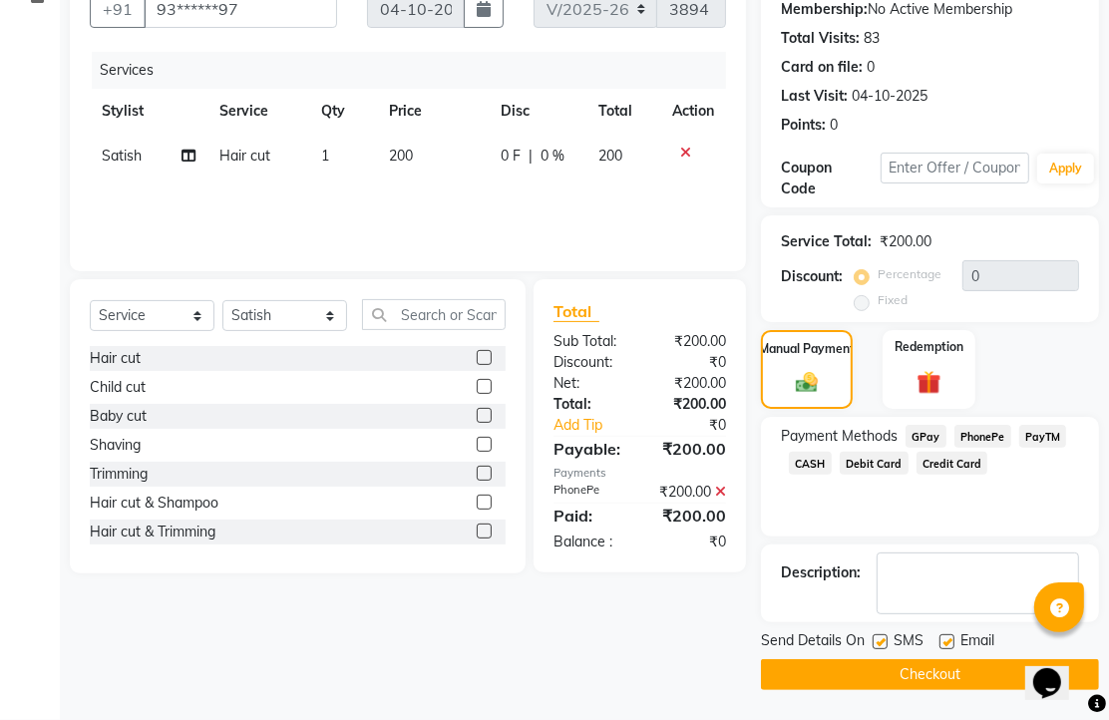
scroll to position [303, 0]
click at [952, 634] on label at bounding box center [946, 641] width 15 height 15
click at [952, 636] on input "checkbox" at bounding box center [945, 642] width 13 height 13
checkbox input "false"
click at [944, 664] on button "Checkout" at bounding box center [930, 674] width 338 height 31
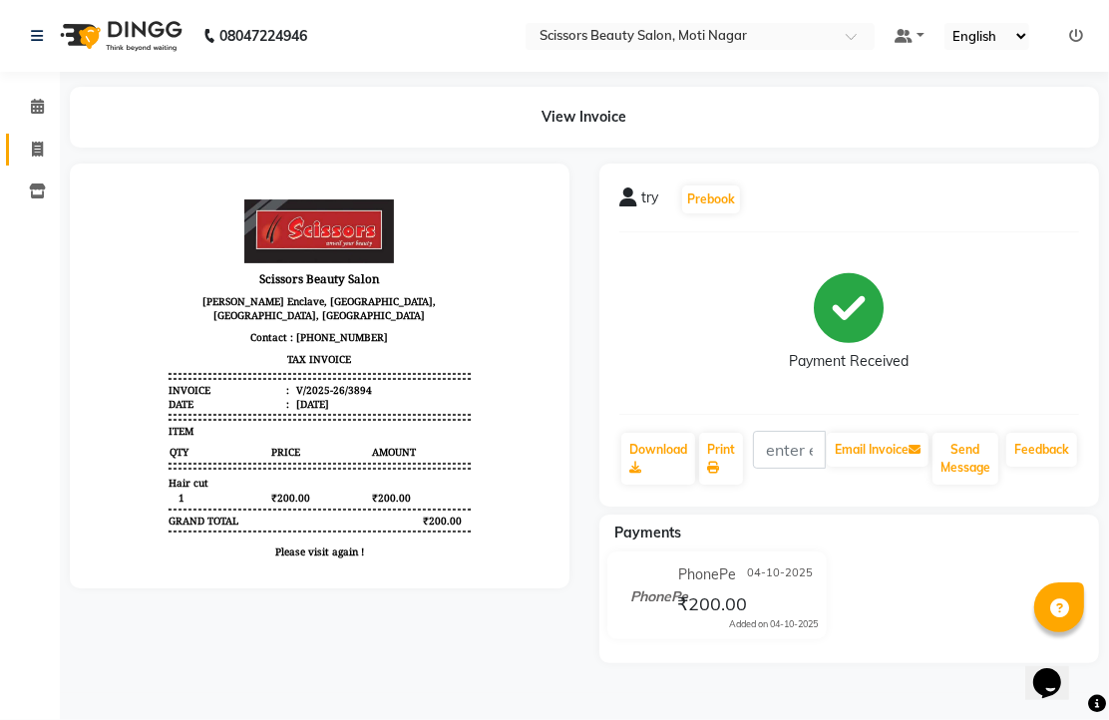
click at [27, 139] on span at bounding box center [37, 150] width 35 height 23
select select "service"
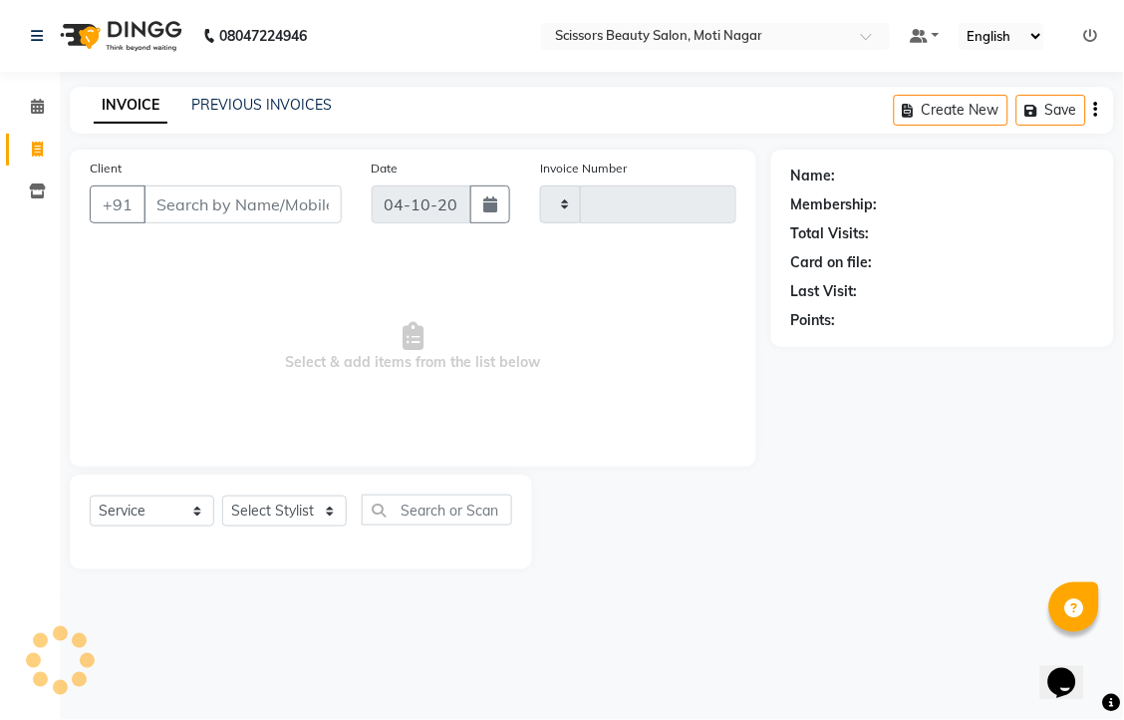
type input "3895"
select select "7057"
